Goal: Transaction & Acquisition: Subscribe to service/newsletter

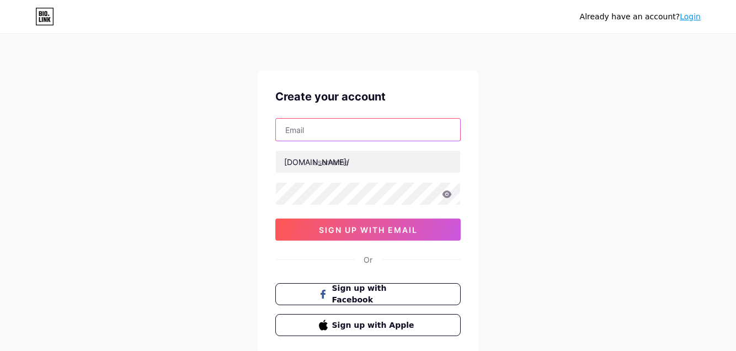
click at [365, 131] on input "text" at bounding box center [368, 130] width 184 height 22
type input "[EMAIL_ADDRESS][DOMAIN_NAME]"
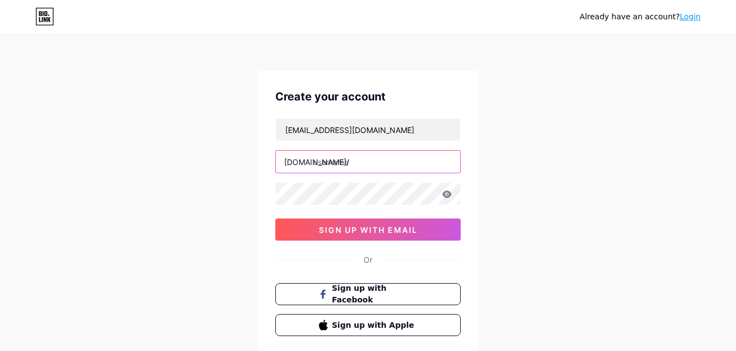
click at [369, 167] on input "text" at bounding box center [368, 162] width 184 height 22
type input "s"
type input "sk2"
click at [448, 192] on icon at bounding box center [446, 193] width 9 height 7
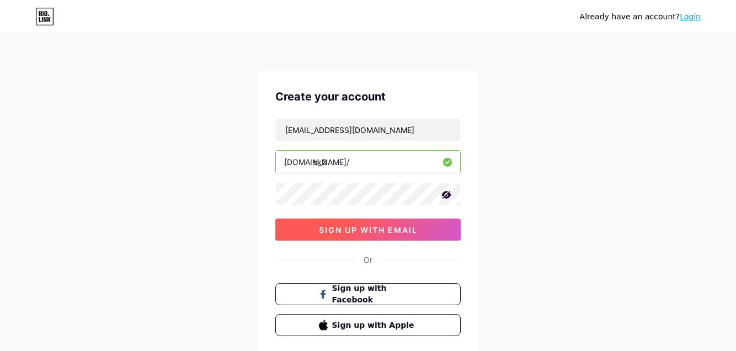
click at [400, 229] on span "sign up with email" at bounding box center [368, 229] width 99 height 9
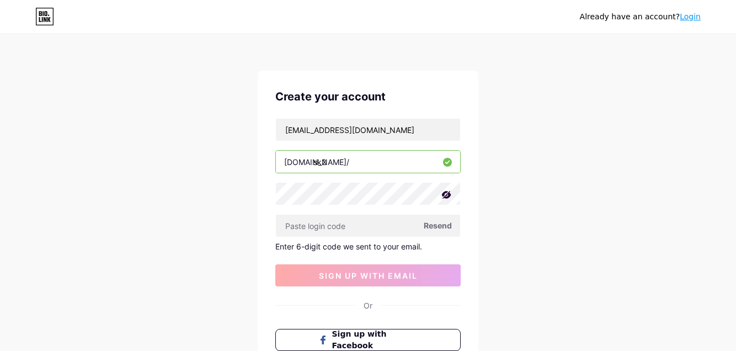
click at [438, 223] on span "Resend" at bounding box center [438, 226] width 28 height 12
click at [445, 191] on icon at bounding box center [446, 195] width 9 height 8
click at [433, 227] on span "Resend" at bounding box center [438, 226] width 28 height 12
click at [436, 224] on span "Resend" at bounding box center [438, 226] width 28 height 12
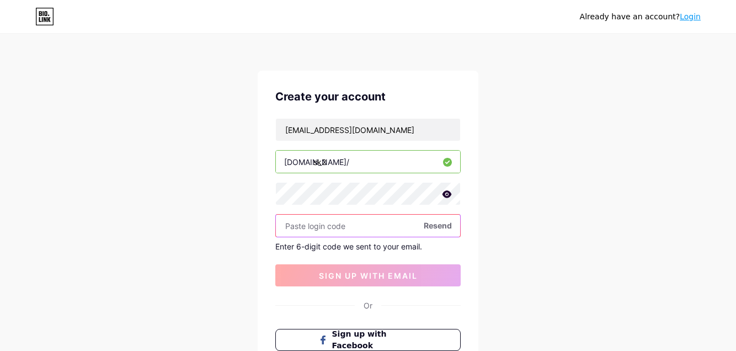
click at [356, 227] on input "text" at bounding box center [368, 226] width 184 height 22
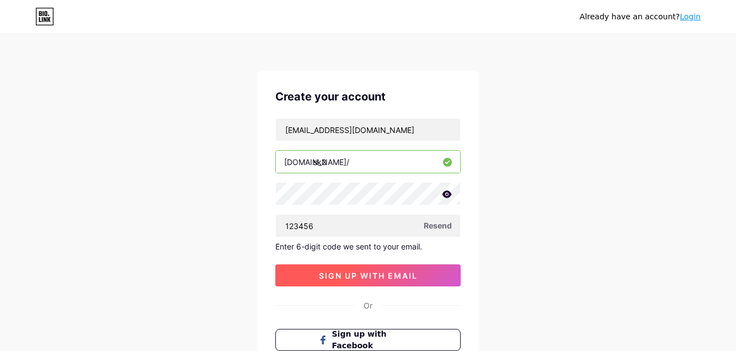
click at [340, 272] on span "sign up with email" at bounding box center [368, 275] width 99 height 9
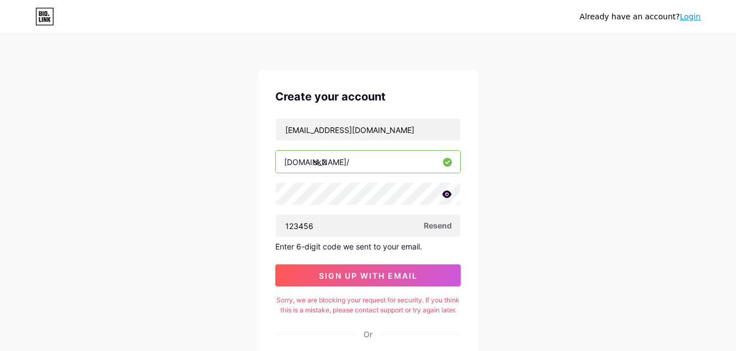
click at [433, 224] on span "Resend" at bounding box center [438, 226] width 28 height 12
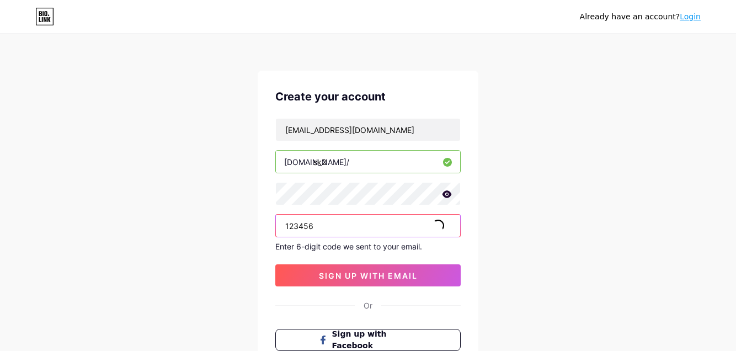
click at [331, 230] on input "123456" at bounding box center [368, 226] width 184 height 22
type input "1"
